Goal: Information Seeking & Learning: Find specific fact

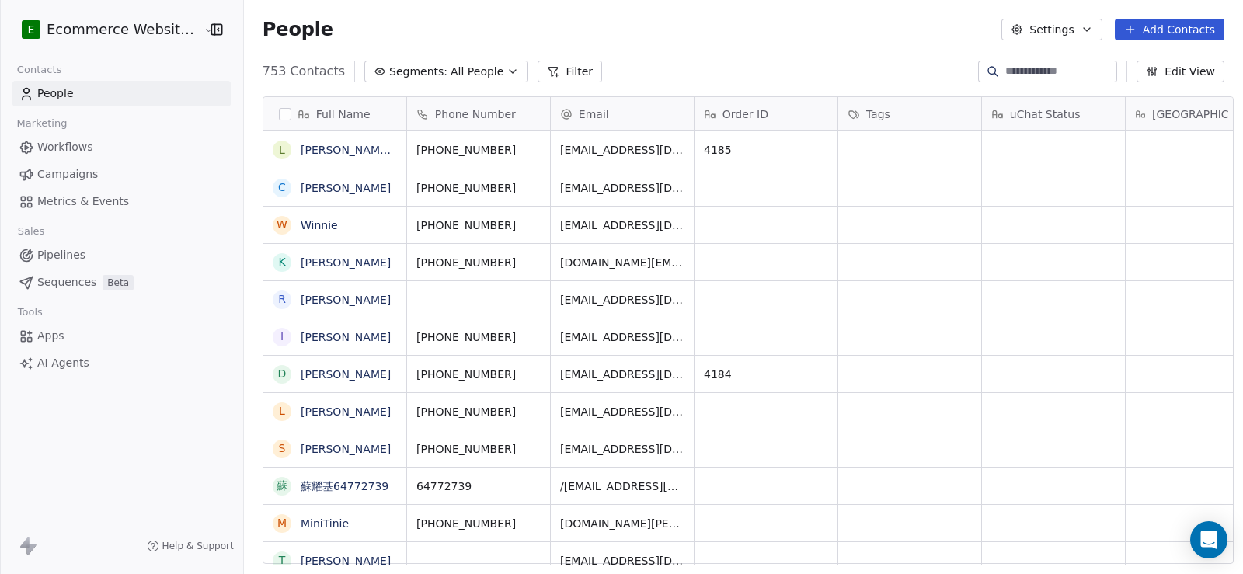
scroll to position [12, 12]
click at [561, 72] on button "Filter" at bounding box center [569, 72] width 64 height 22
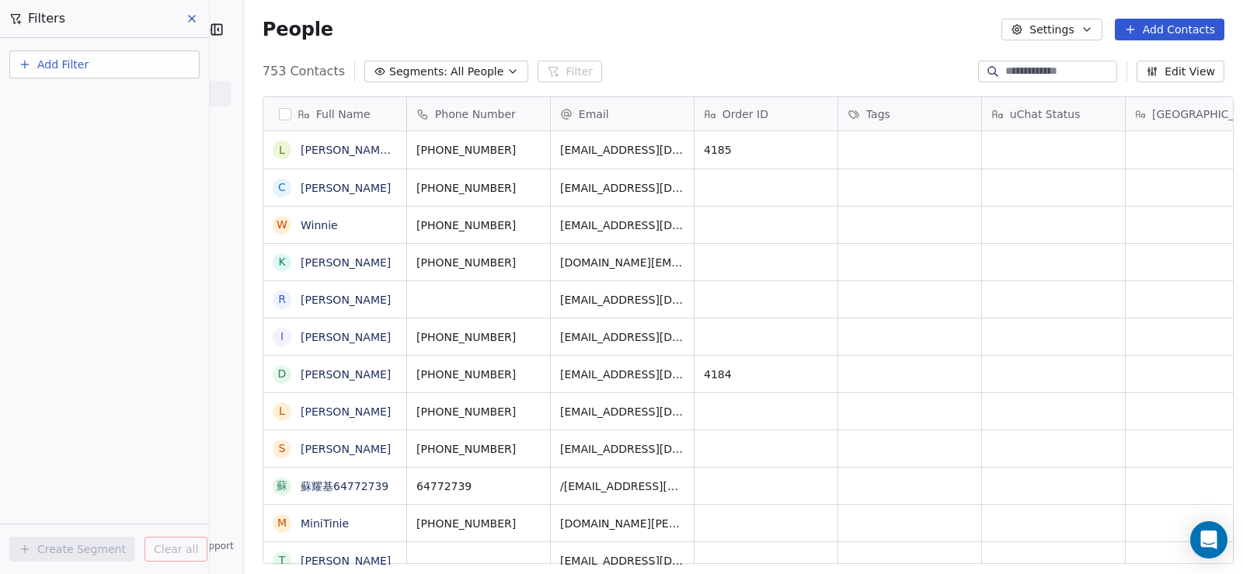
click at [120, 71] on button "Add Filter" at bounding box center [104, 64] width 190 height 28
click at [103, 103] on span "Contact properties" at bounding box center [76, 101] width 101 height 16
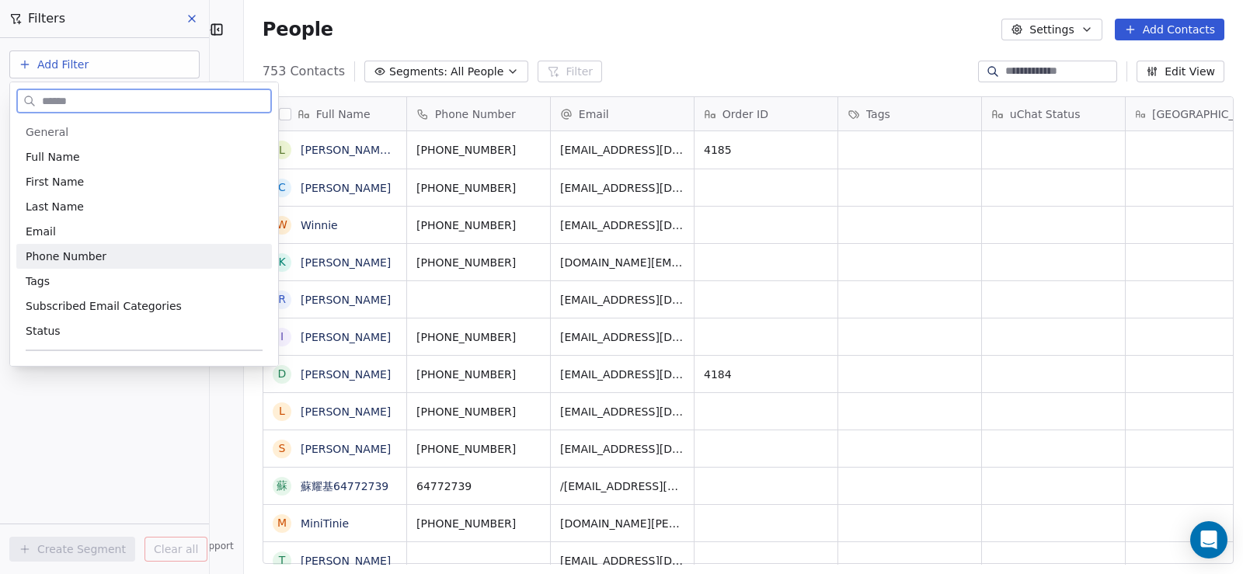
click at [91, 249] on span "Phone Number" at bounding box center [66, 257] width 81 height 16
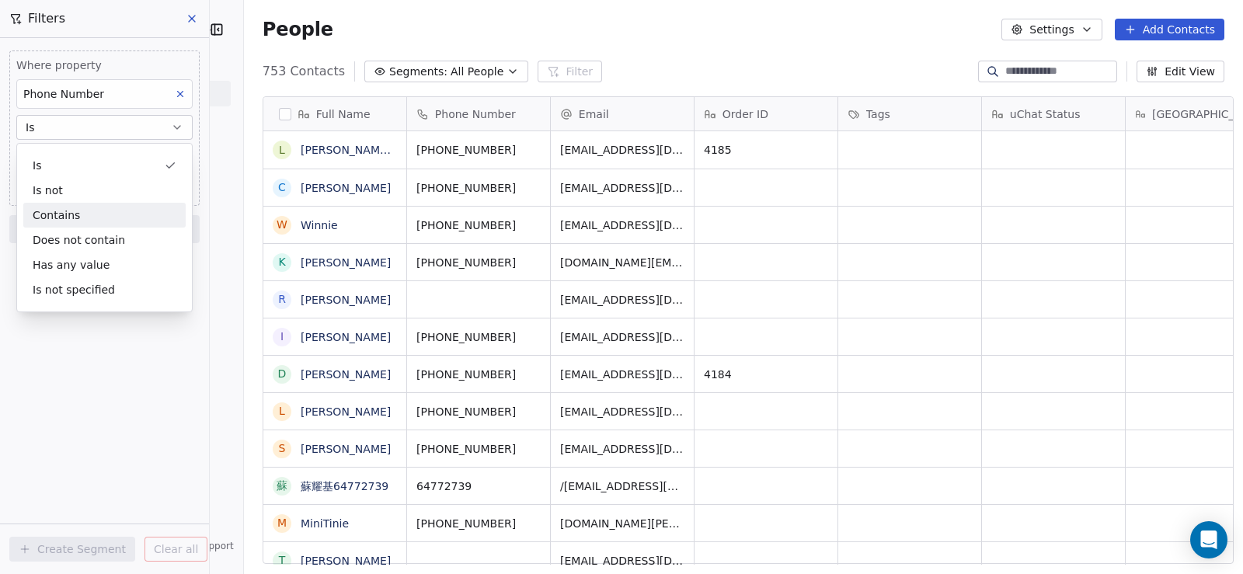
click at [91, 226] on div "Contains" at bounding box center [104, 215] width 162 height 25
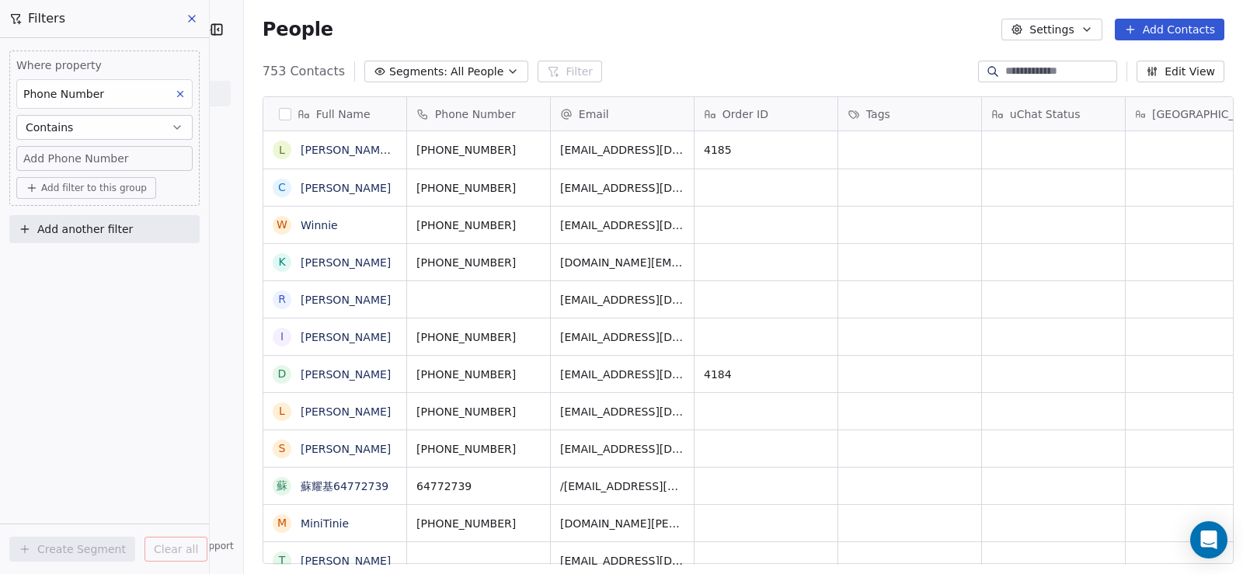
click at [85, 160] on span "Add Phone Number" at bounding box center [76, 159] width 106 height 16
type input "**********"
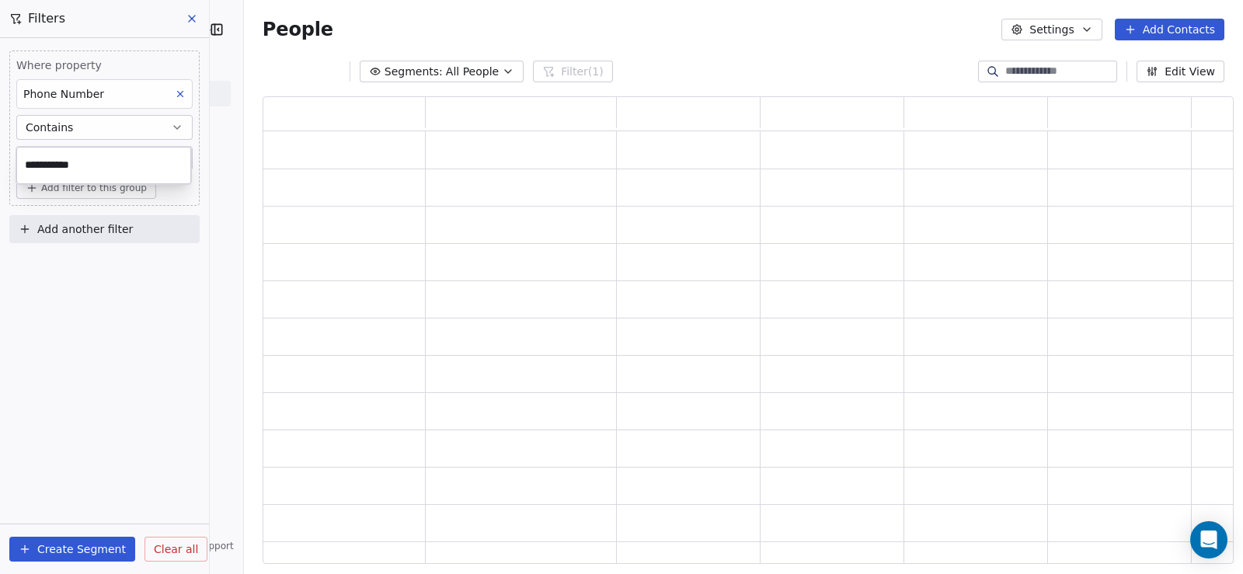
click at [89, 293] on html "**********" at bounding box center [621, 287] width 1243 height 574
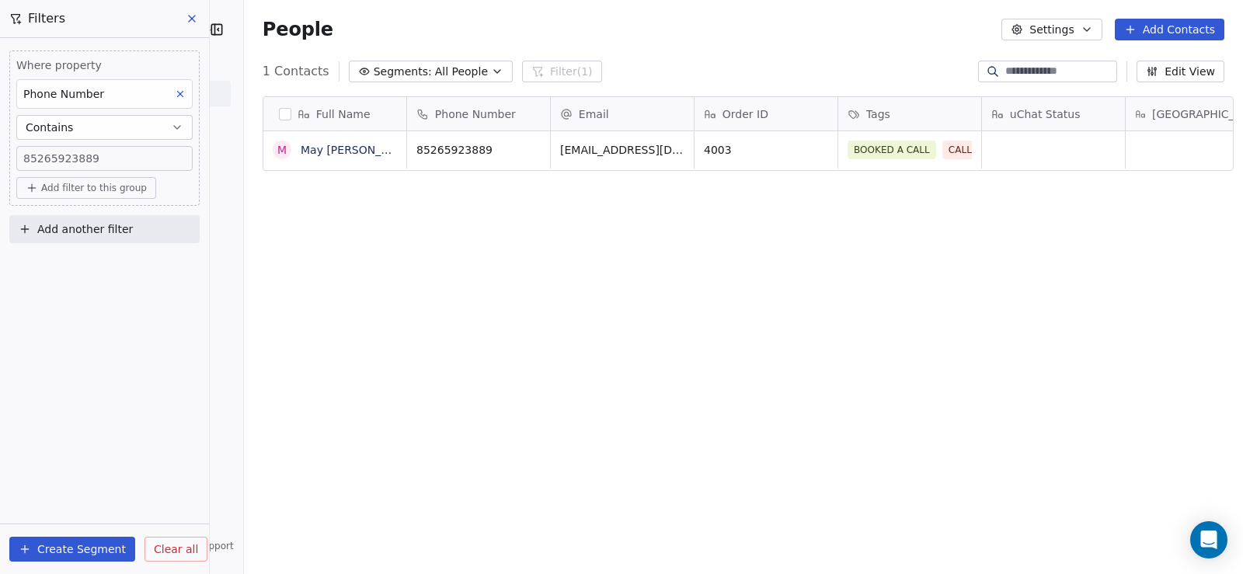
scroll to position [494, 997]
click at [318, 151] on link "May [PERSON_NAME] [PERSON_NAME]" at bounding box center [406, 150] width 210 height 12
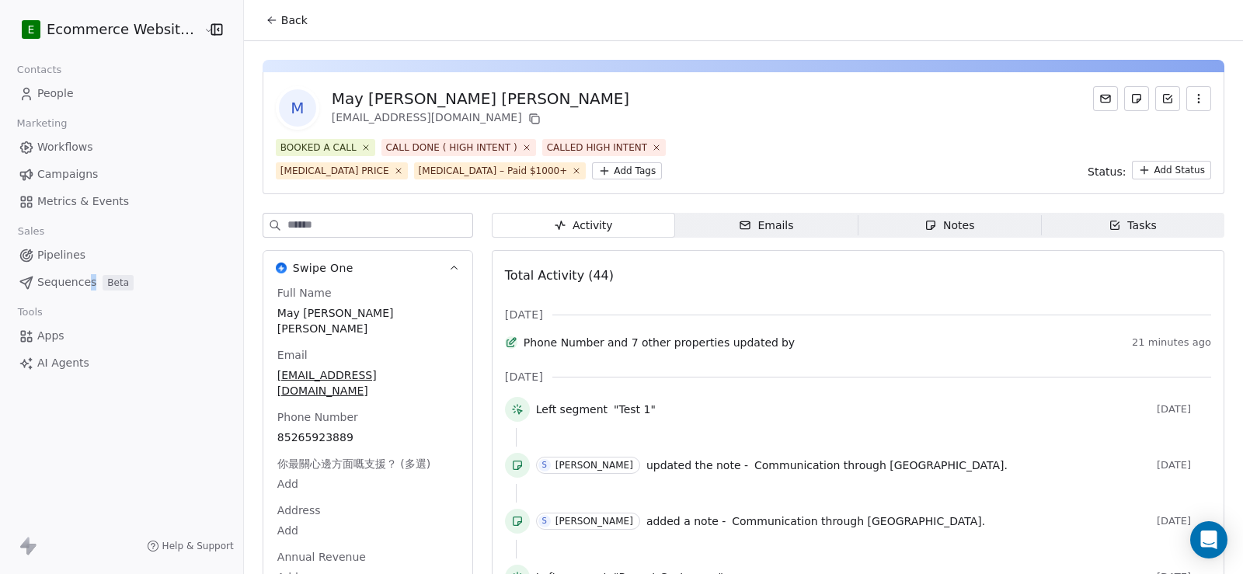
click at [292, 30] on button "Back" at bounding box center [286, 20] width 61 height 28
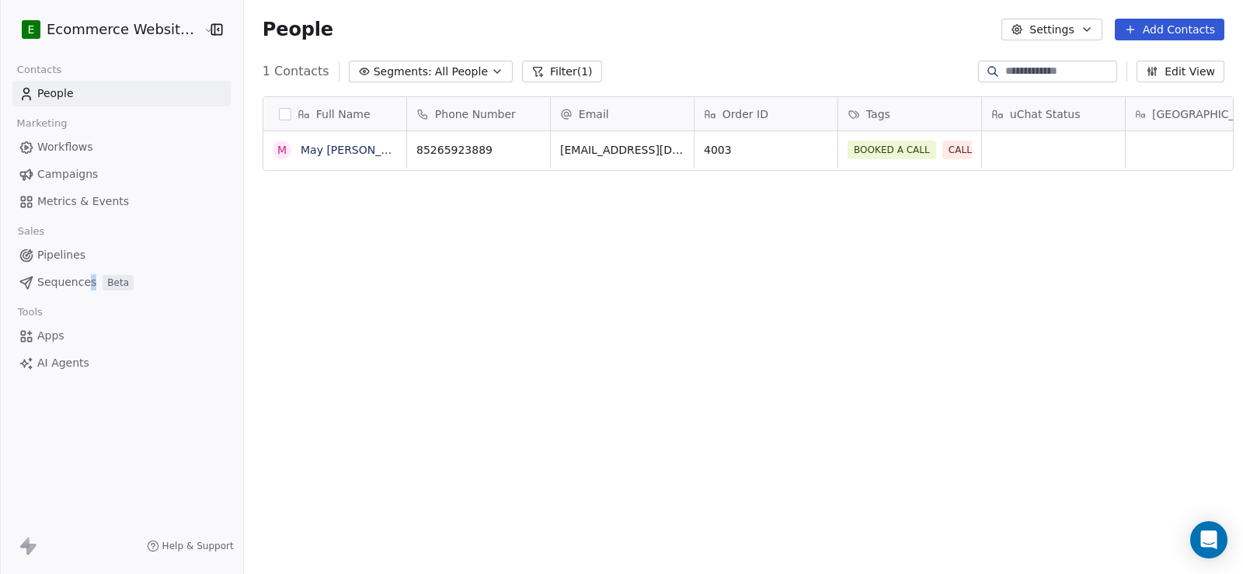
scroll to position [494, 997]
click at [815, 151] on icon "grid" at bounding box center [818, 148] width 7 height 7
click at [322, 151] on link "May [PERSON_NAME] [PERSON_NAME]" at bounding box center [406, 150] width 210 height 12
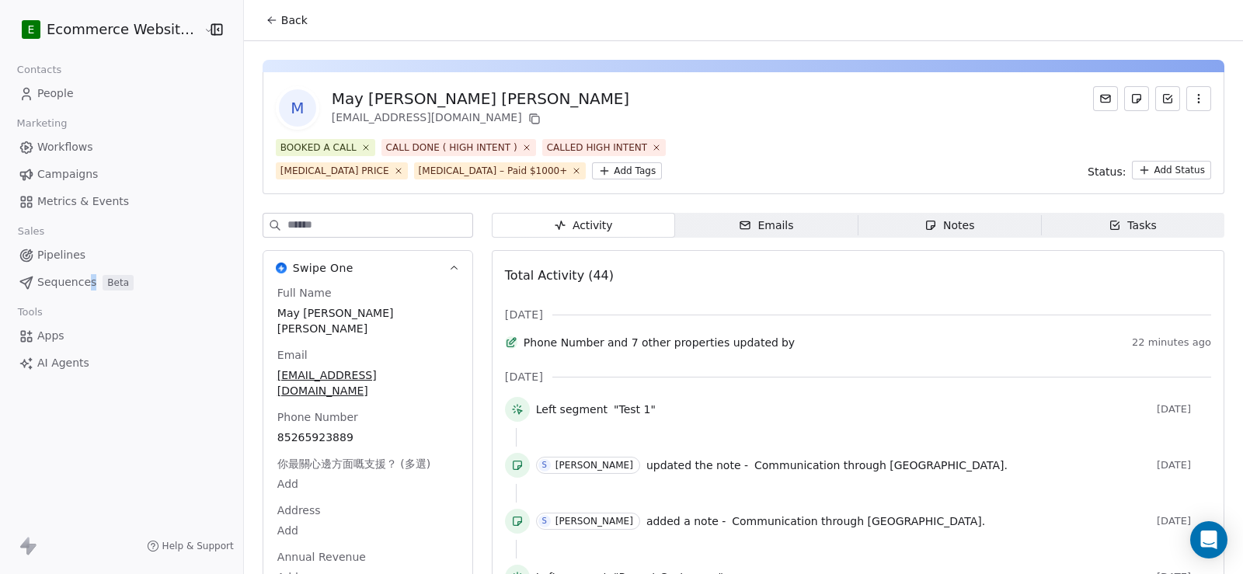
click at [766, 222] on div "Emails" at bounding box center [766, 225] width 54 height 16
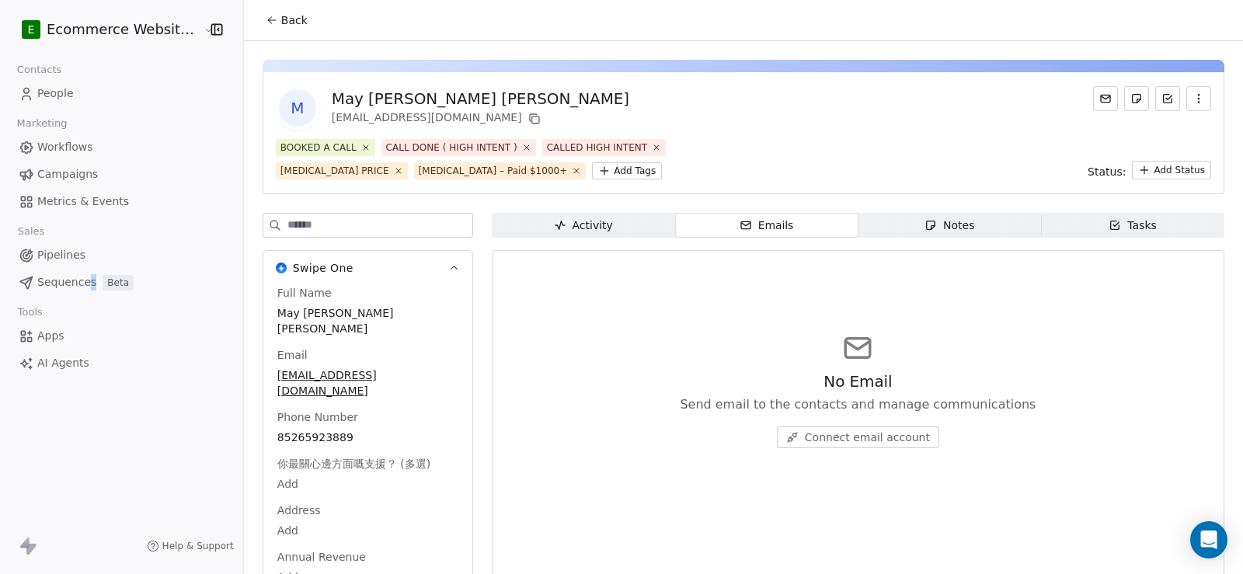
click at [863, 224] on span "Notes Notes" at bounding box center [948, 225] width 183 height 25
